Goal: Task Accomplishment & Management: Manage account settings

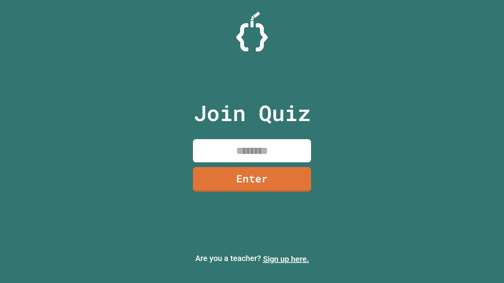
click at [286, 259] on link "Sign up here." at bounding box center [286, 259] width 46 height 9
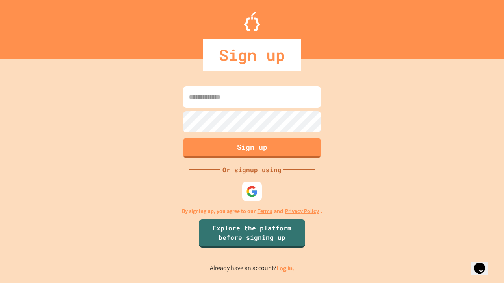
click at [286, 268] on link "Log in." at bounding box center [285, 268] width 18 height 8
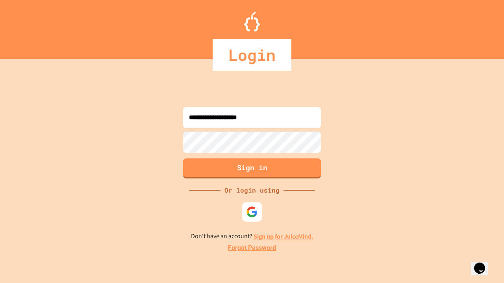
type input "**********"
